Goal: Task Accomplishment & Management: Use online tool/utility

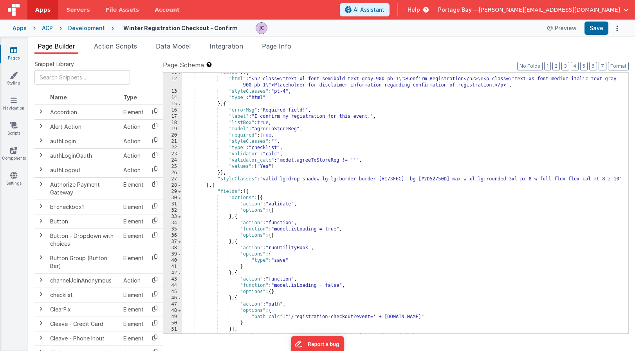
scroll to position [87, 0]
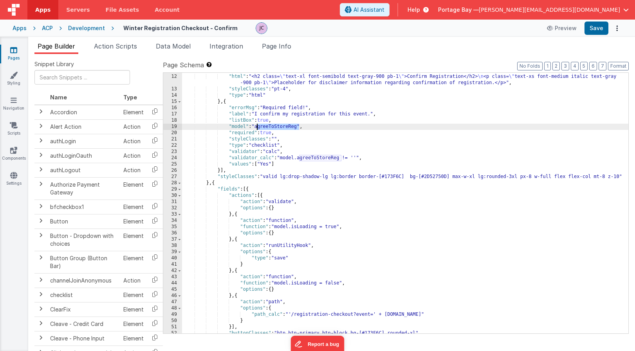
drag, startPoint x: 298, startPoint y: 127, endPoint x: 258, endPoint y: 127, distance: 40.7
click at [258, 127] on div ""fields" : [{ "html" : "<h2 class= \" text-xl font-semibold text-gray-900 pb-1 …" at bounding box center [405, 203] width 447 height 273
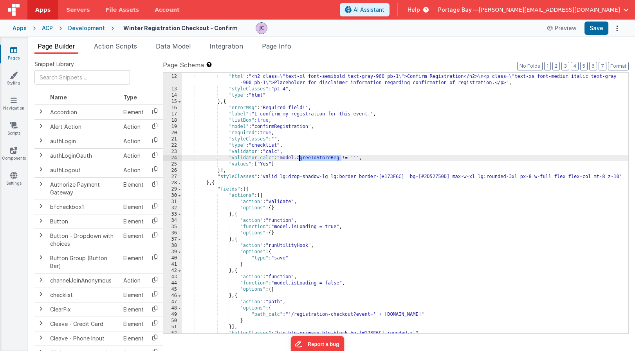
drag, startPoint x: 342, startPoint y: 157, endPoint x: 299, endPoint y: 159, distance: 43.1
click at [299, 159] on div ""fields" : [{ "html" : "<h2 class= \" text-xl font-semibold text-gray-900 pb-1 …" at bounding box center [405, 203] width 447 height 273
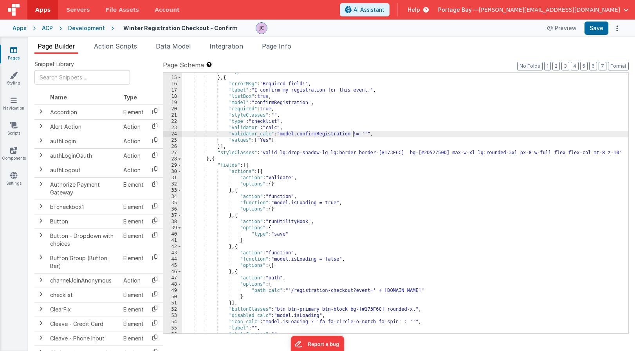
scroll to position [78, 0]
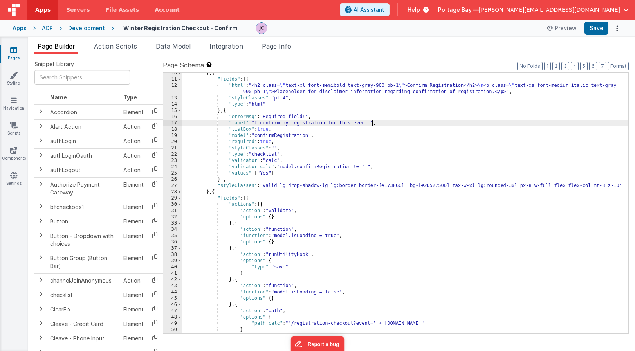
click at [371, 123] on div "} , { "fields" : [{ "html" : "<h2 class= \" text-xl font-semibold text-gray-900…" at bounding box center [405, 206] width 447 height 273
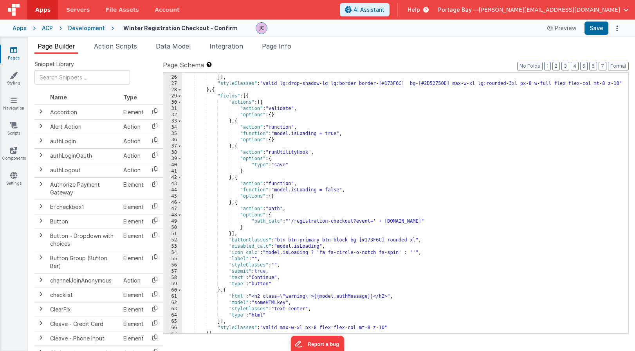
scroll to position [197, 0]
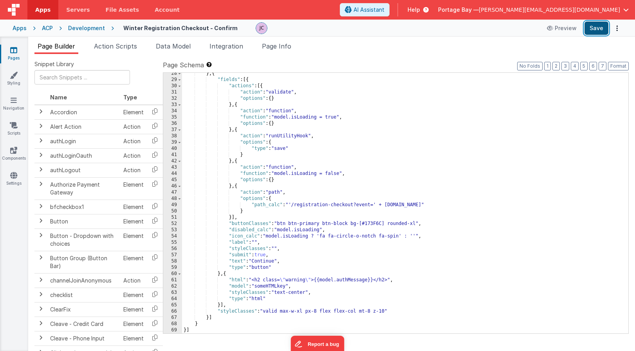
click at [594, 27] on button "Save" at bounding box center [597, 28] width 24 height 13
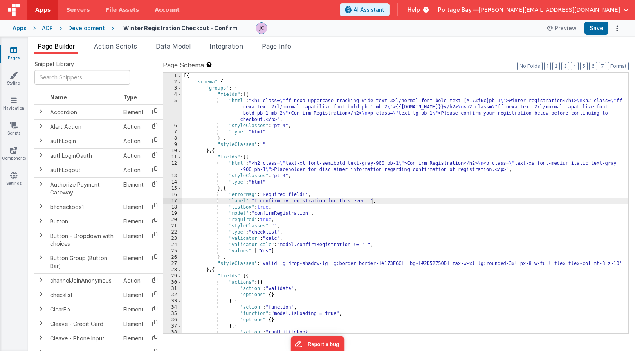
scroll to position [0, 0]
click at [87, 25] on div "Development" at bounding box center [86, 28] width 37 height 8
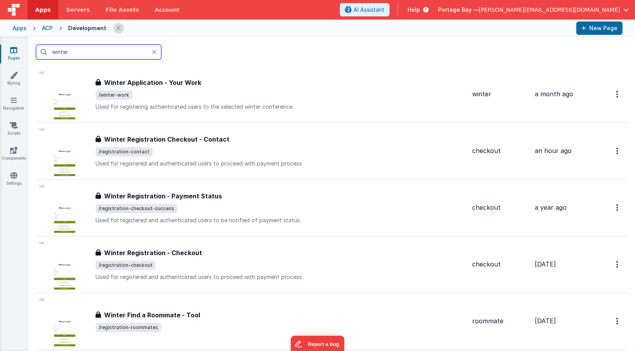
scroll to position [587, 0]
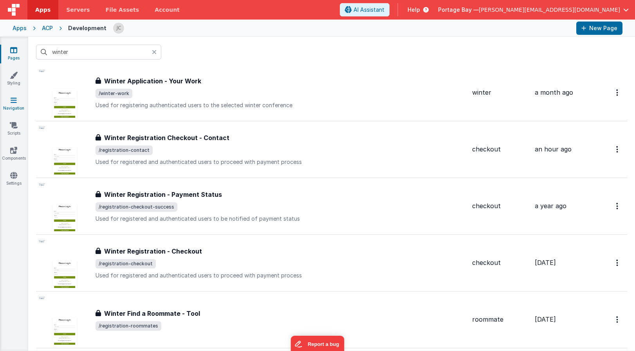
click at [13, 101] on icon at bounding box center [14, 100] width 6 height 8
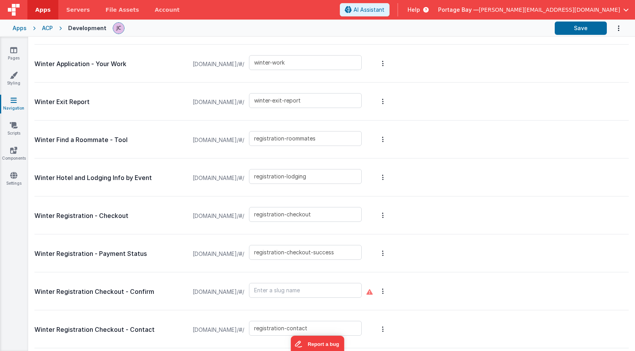
scroll to position [2594, 0]
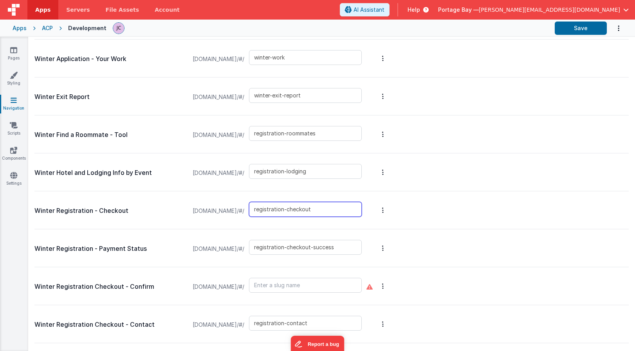
drag, startPoint x: 354, startPoint y: 209, endPoint x: 221, endPoint y: 207, distance: 132.8
click at [221, 207] on div "[DOMAIN_NAME]/#/ registration-checkout" at bounding box center [277, 211] width 179 height 30
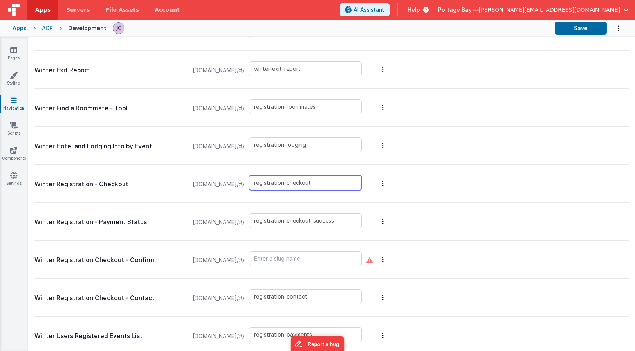
scroll to position [2621, 0]
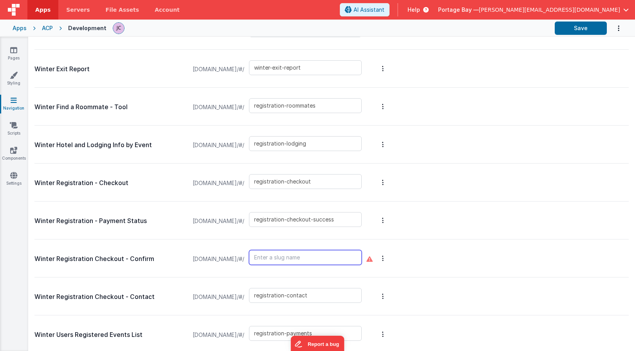
click at [325, 259] on input "text" at bounding box center [305, 257] width 113 height 15
paste input "registration-checkout"
type input "registration-confirm"
click at [473, 251] on div "Winter Registration Checkout - Confirm [DOMAIN_NAME]/#/ registration-confirm" at bounding box center [331, 259] width 595 height 38
click at [586, 27] on button "Save" at bounding box center [581, 28] width 52 height 13
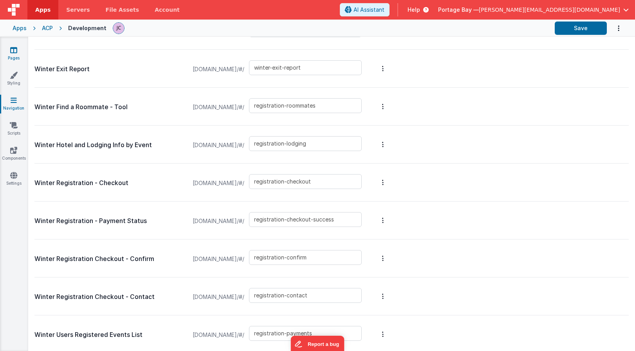
click at [13, 51] on icon at bounding box center [13, 50] width 7 height 8
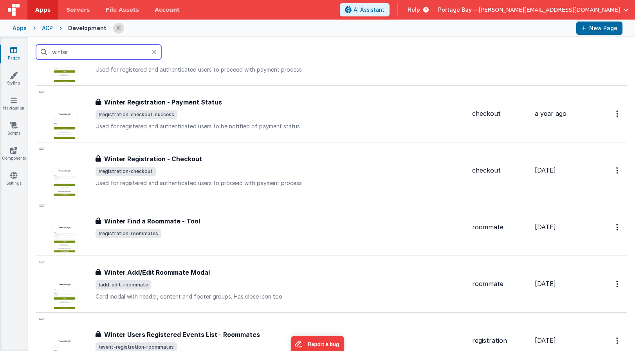
scroll to position [638, 0]
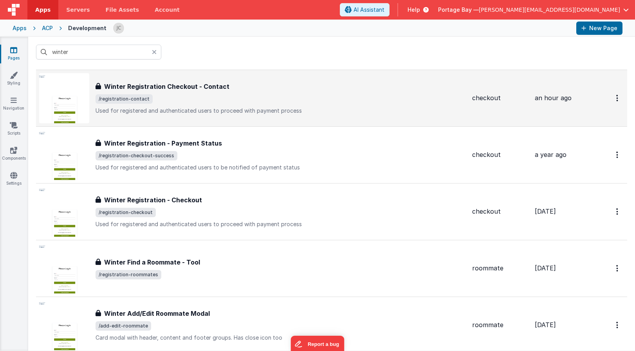
click at [217, 105] on div "Winter Registration Checkout - Contact Winter Registration Checkout - Contact /…" at bounding box center [281, 98] width 371 height 33
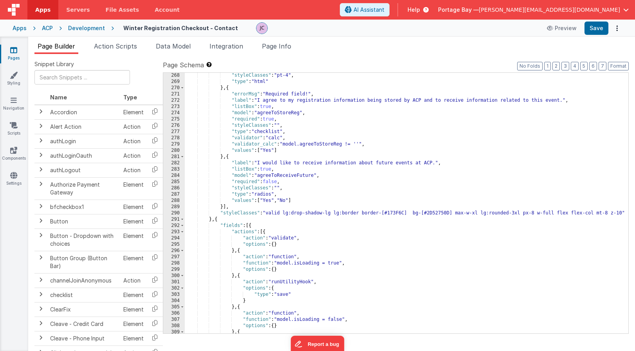
scroll to position [1889, 0]
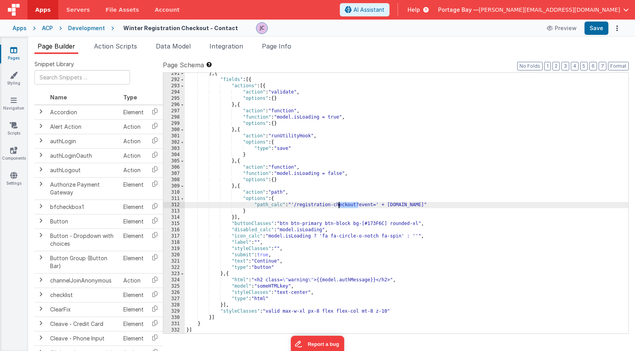
drag, startPoint x: 359, startPoint y: 204, endPoint x: 337, endPoint y: 204, distance: 21.5
click at [337, 204] on div "} , { "fields" : [{ "actions" : [{ "action" : "validate" , "options" : { } } , …" at bounding box center [407, 207] width 444 height 273
click at [598, 28] on button "Save" at bounding box center [597, 28] width 24 height 13
click at [82, 28] on div "Development" at bounding box center [86, 28] width 37 height 8
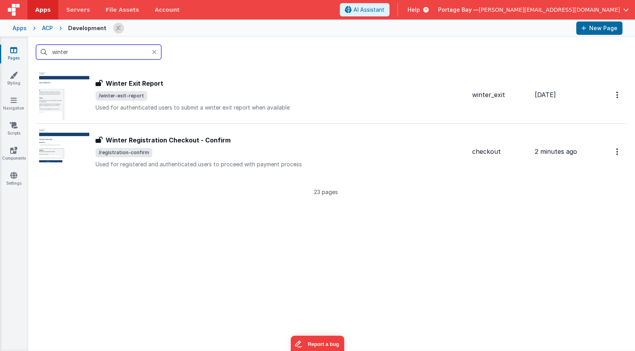
scroll to position [1204, 0]
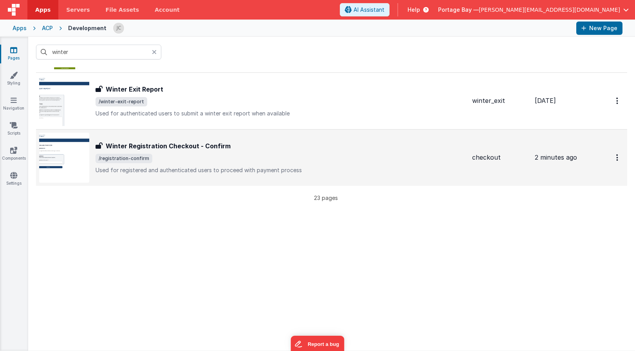
click at [212, 160] on span "/registration-confirm" at bounding box center [281, 158] width 371 height 9
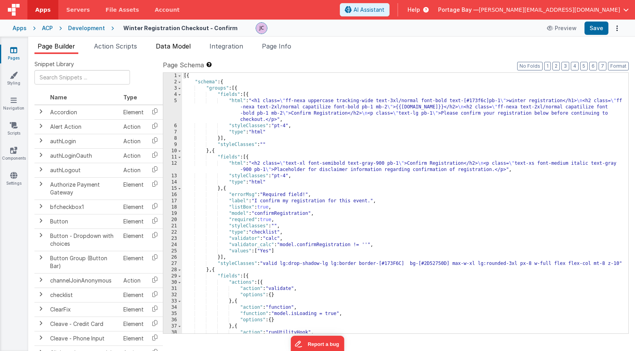
click at [170, 47] on span "Data Model" at bounding box center [173, 46] width 35 height 8
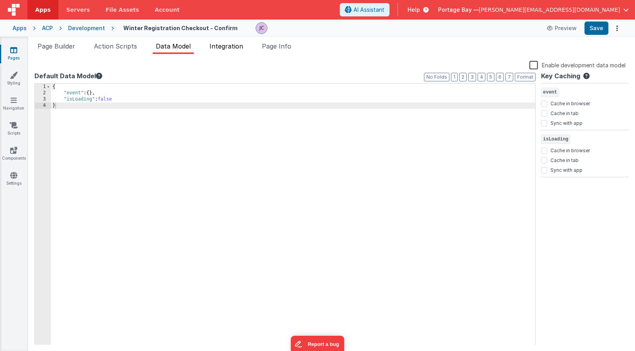
click at [221, 47] on span "Integration" at bounding box center [227, 46] width 34 height 8
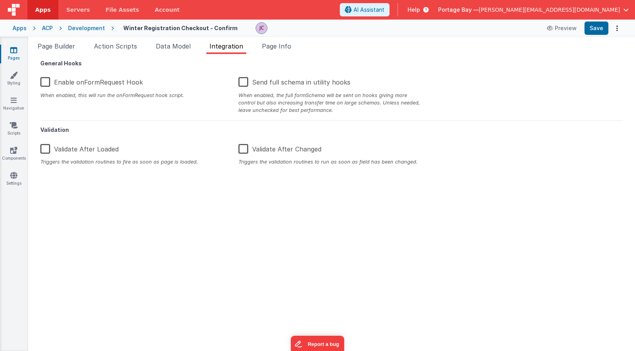
click at [48, 81] on label "Enable onFormRequest Hook" at bounding box center [91, 80] width 103 height 17
click at [0, 0] on input "Enable onFormRequest Hook" at bounding box center [0, 0] width 0 height 0
click at [277, 46] on span "Page Info" at bounding box center [276, 46] width 29 height 8
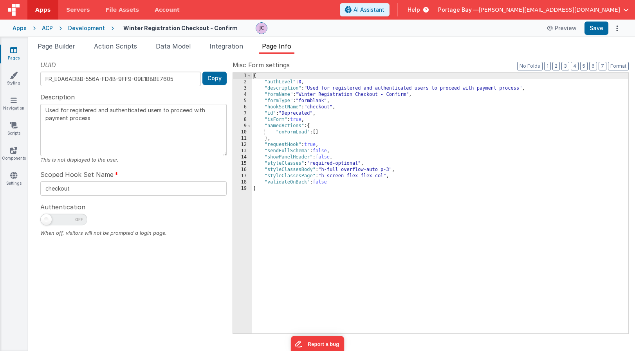
click at [47, 217] on span at bounding box center [46, 219] width 11 height 11
click at [47, 217] on input "checkbox" at bounding box center [43, 218] width 6 height 6
checkbox input "true"
click at [598, 29] on button "Save" at bounding box center [597, 28] width 24 height 13
click at [86, 26] on div "Development" at bounding box center [86, 28] width 37 height 8
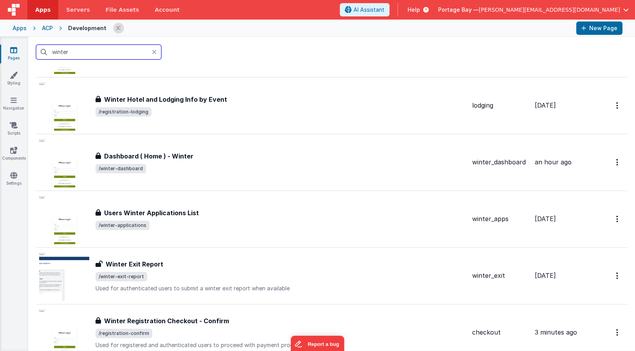
scroll to position [1059, 0]
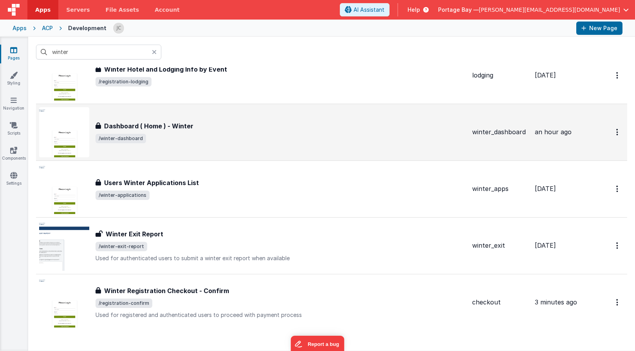
click at [230, 134] on span "/winter-dashboard" at bounding box center [281, 138] width 371 height 9
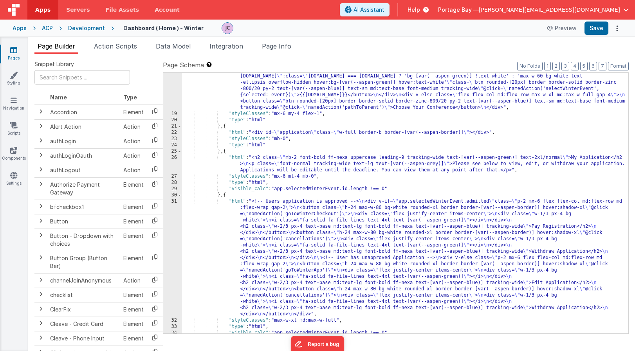
scroll to position [119, 0]
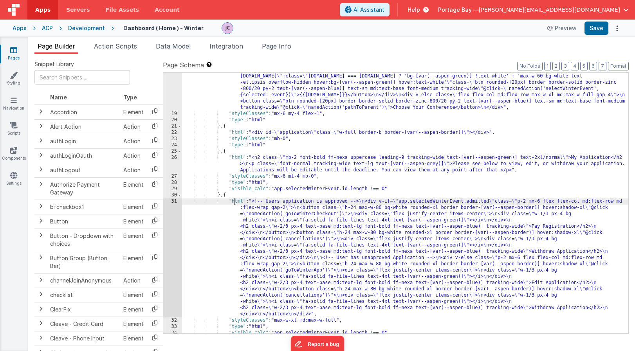
click at [235, 201] on div ""html" : "<h4 class= \" font-bold ff-nexa leading-9 tracking-wide text-[var(--a…" at bounding box center [405, 219] width 447 height 317
click at [174, 202] on div "31" at bounding box center [172, 258] width 19 height 119
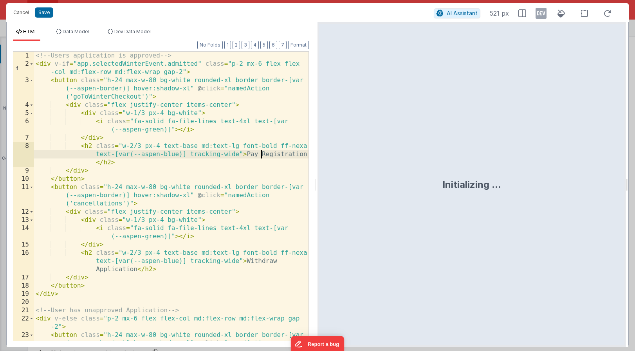
click at [262, 154] on div "<!-- Users application is approved --> < div v-if = "app.selectedWinterEvent.ad…" at bounding box center [171, 213] width 275 height 322
drag, startPoint x: 291, startPoint y: 154, endPoint x: 282, endPoint y: 161, distance: 10.9
click at [291, 155] on div "<!-- Users application is approved --> < div v-if = "app.selectedWinterEvent.ad…" at bounding box center [171, 213] width 275 height 322
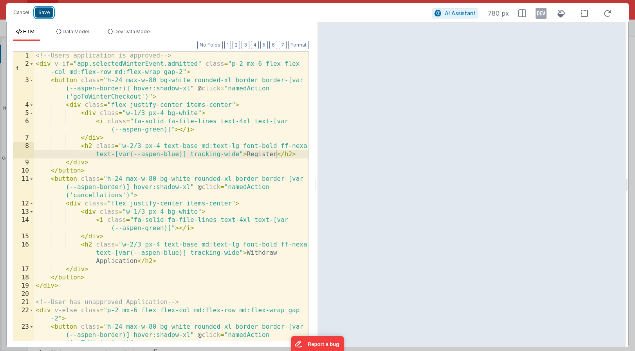
click at [39, 13] on button "Save" at bounding box center [44, 12] width 18 height 10
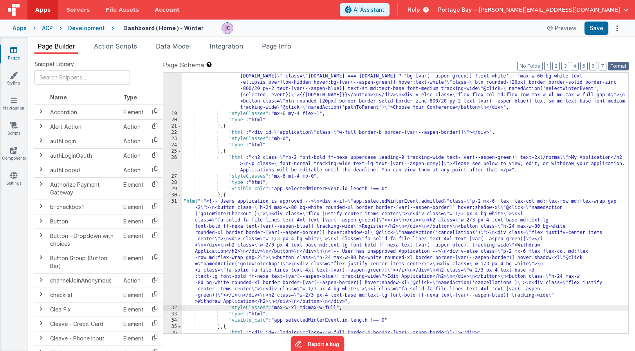
click at [618, 64] on button "Format" at bounding box center [618, 66] width 21 height 9
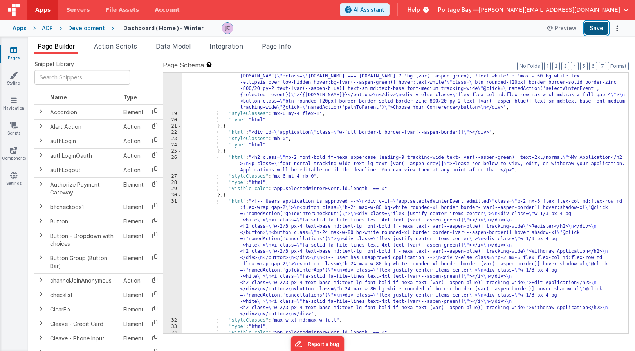
click at [600, 31] on button "Save" at bounding box center [597, 28] width 24 height 13
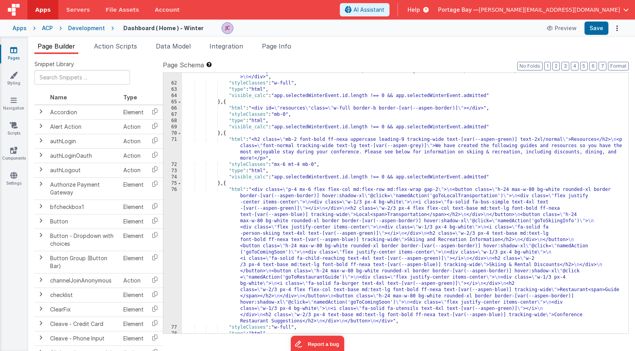
scroll to position [0, 0]
